Goal: Information Seeking & Learning: Learn about a topic

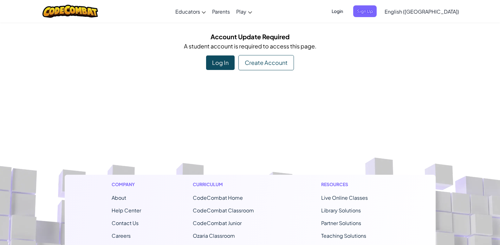
click at [212, 62] on div "Log In" at bounding box center [220, 62] width 29 height 15
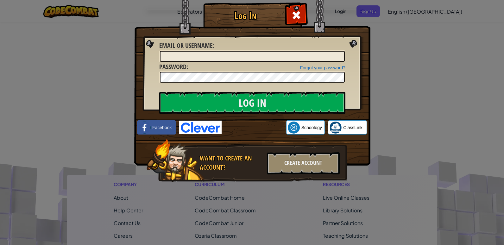
click at [203, 131] on img at bounding box center [200, 128] width 42 height 14
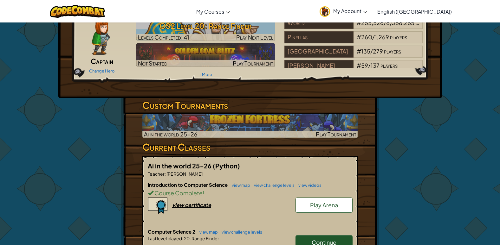
scroll to position [127, 0]
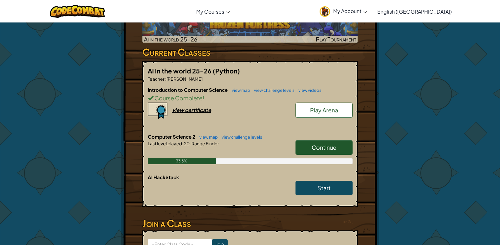
click at [336, 141] on link "Continue" at bounding box center [323, 147] width 57 height 15
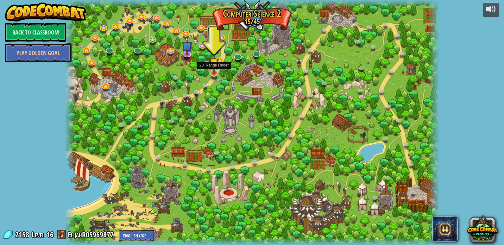
click at [215, 72] on img at bounding box center [214, 63] width 10 height 22
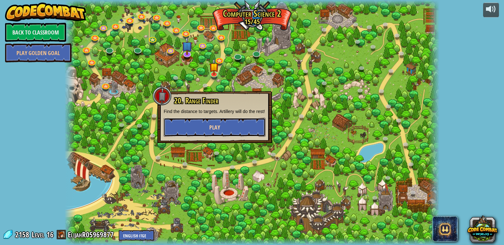
click at [214, 122] on button "Play" at bounding box center [215, 127] width 102 height 19
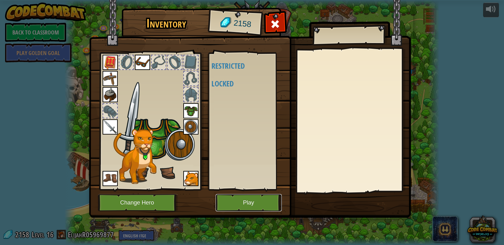
click at [231, 204] on button "Play" at bounding box center [249, 202] width 66 height 17
